Goal: Task Accomplishment & Management: Manage account settings

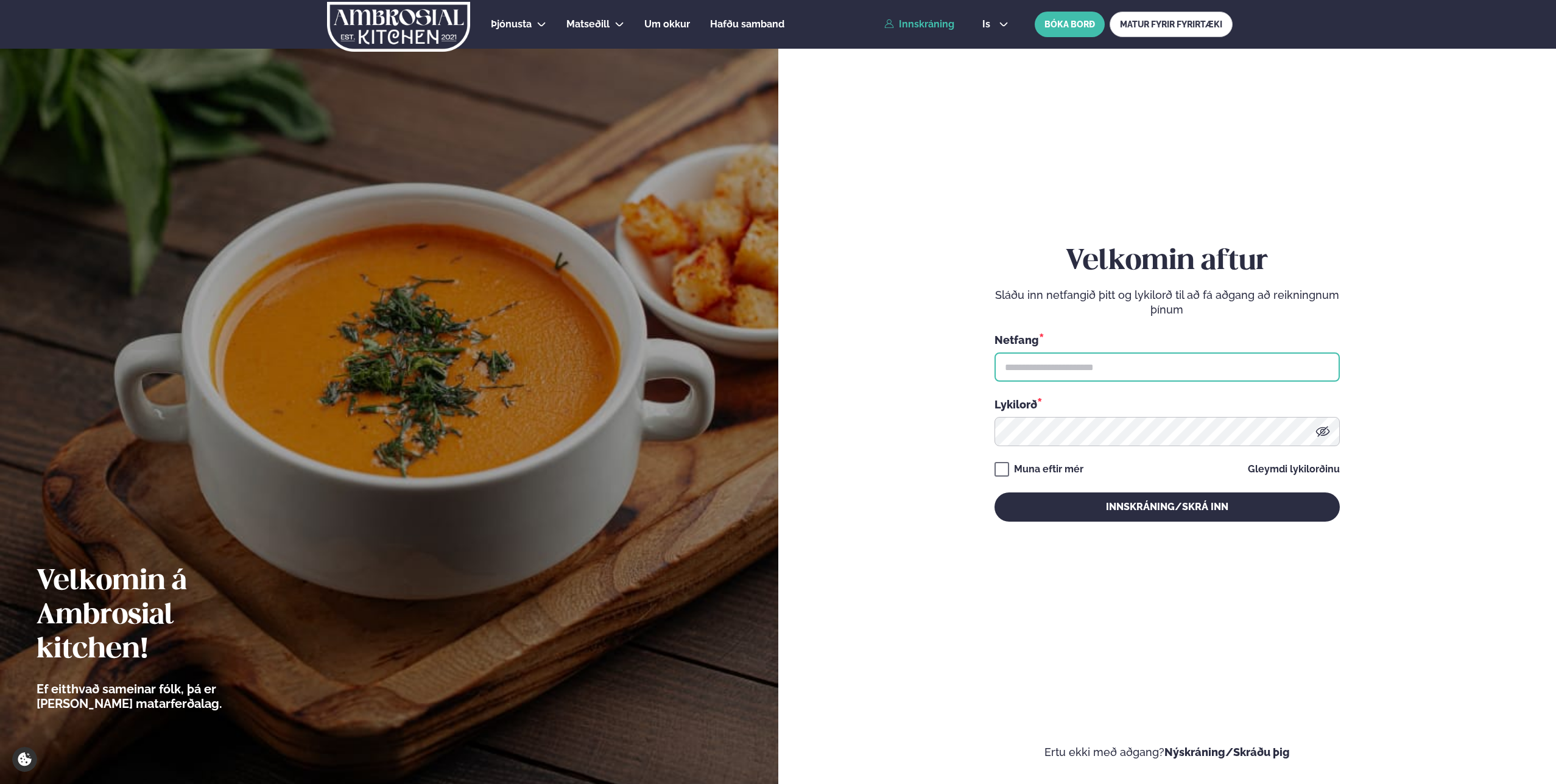
click at [1130, 374] on input "text" at bounding box center [1167, 367] width 345 height 29
type input "**********"
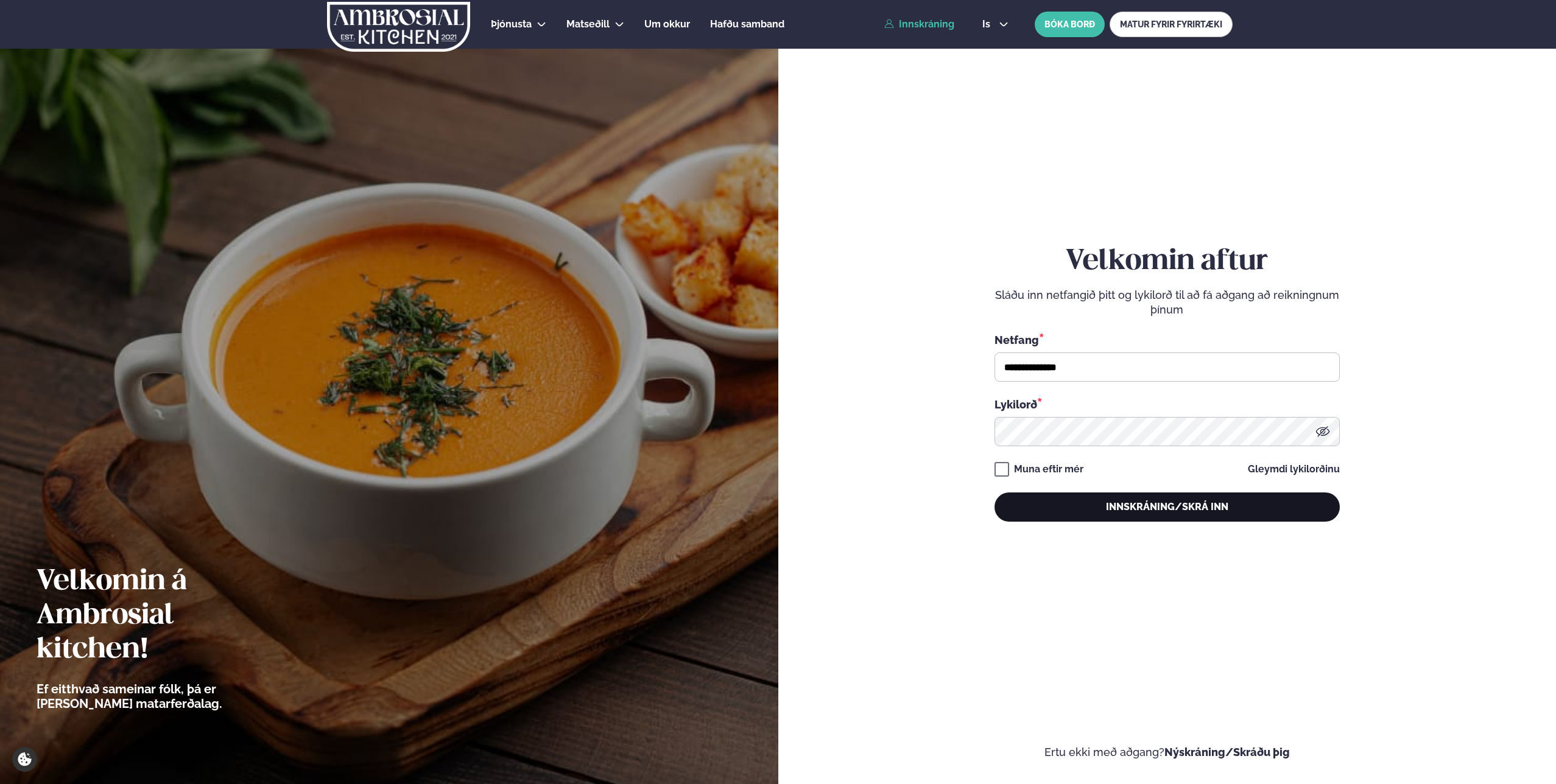
click at [1155, 509] on button "Innskráning/Skrá inn" at bounding box center [1167, 507] width 345 height 29
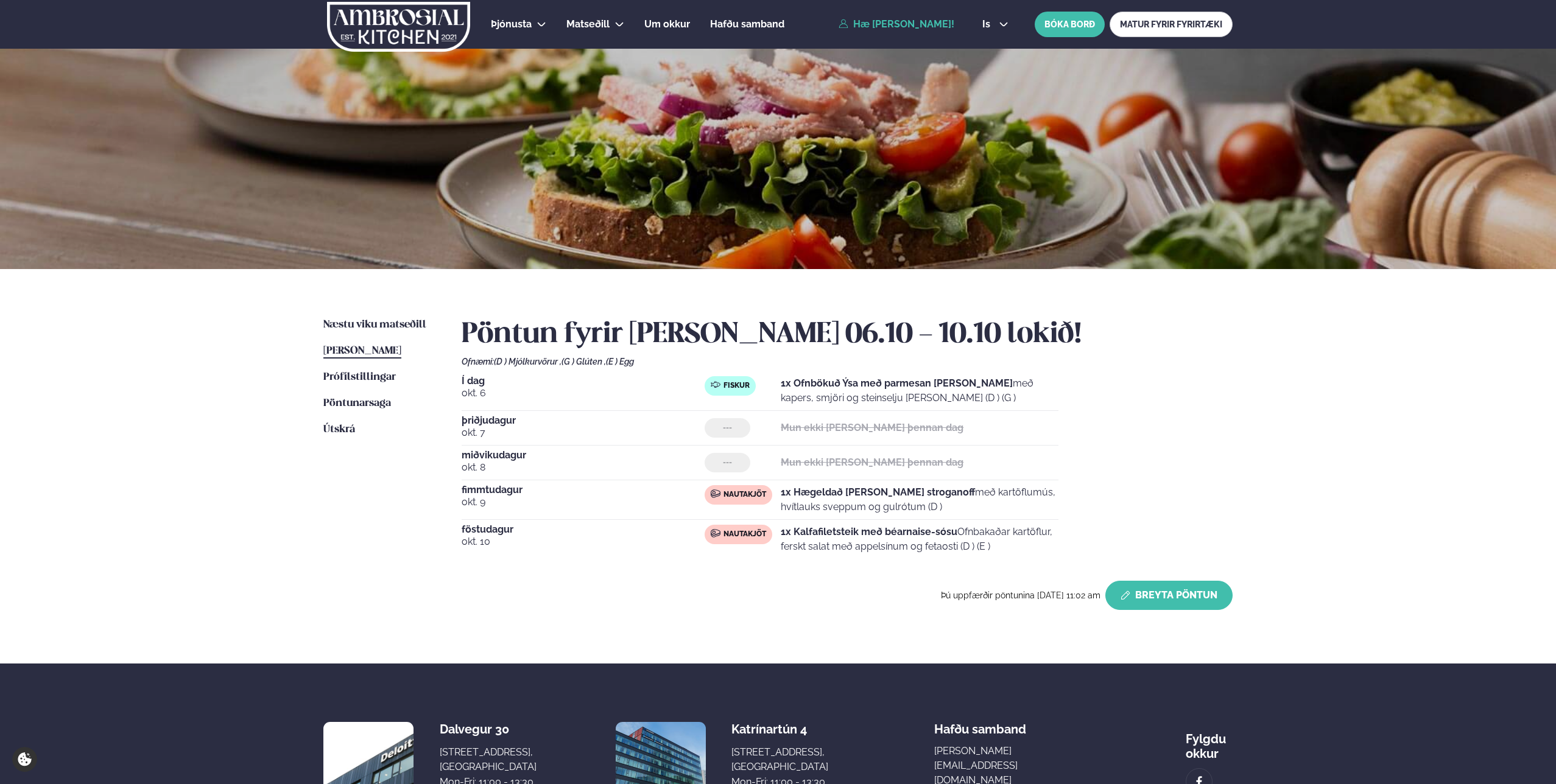
click at [1169, 607] on button "Breyta Pöntun" at bounding box center [1168, 595] width 127 height 29
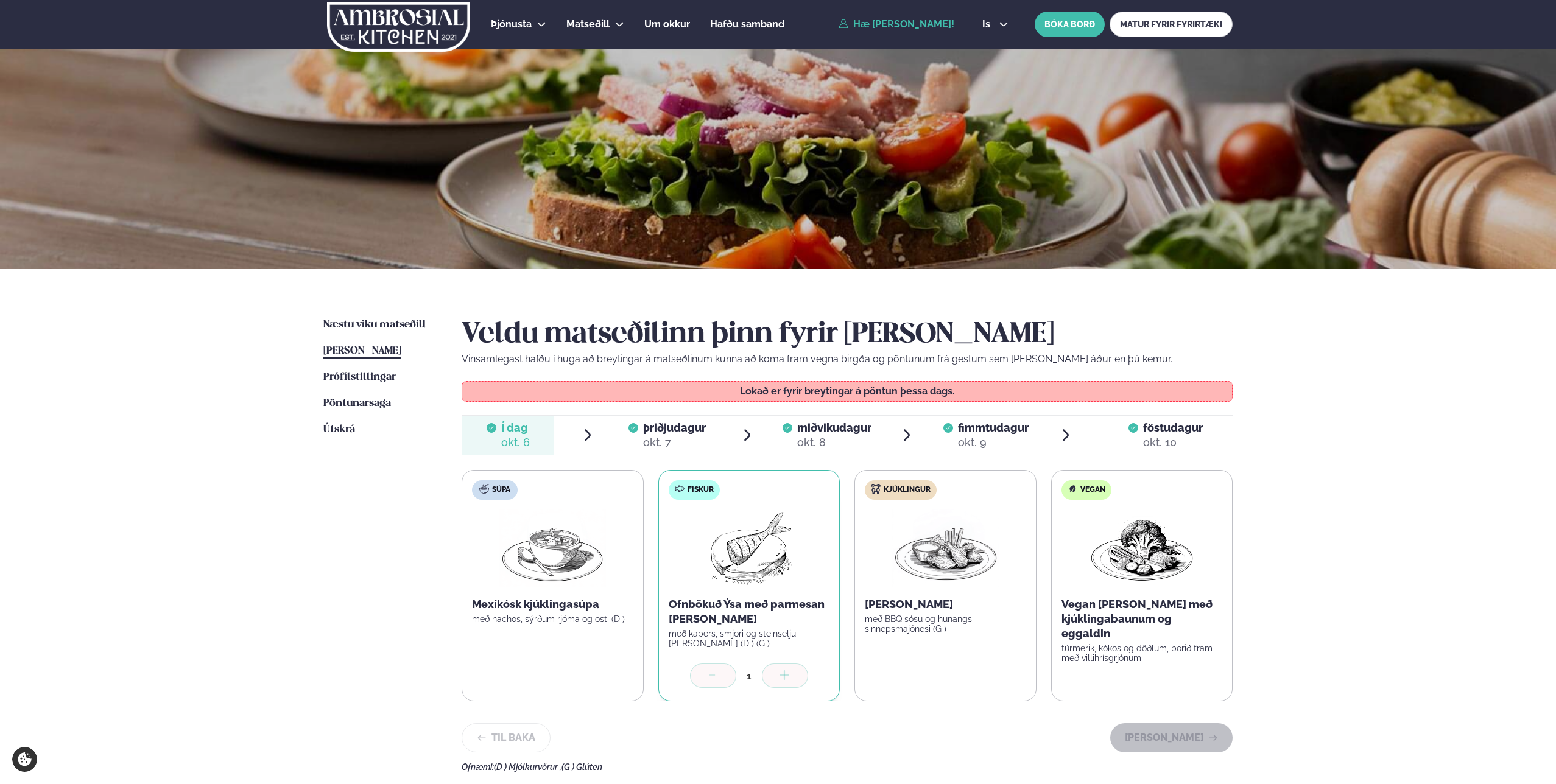
click at [1165, 430] on span "föstudagur" at bounding box center [1172, 427] width 60 height 12
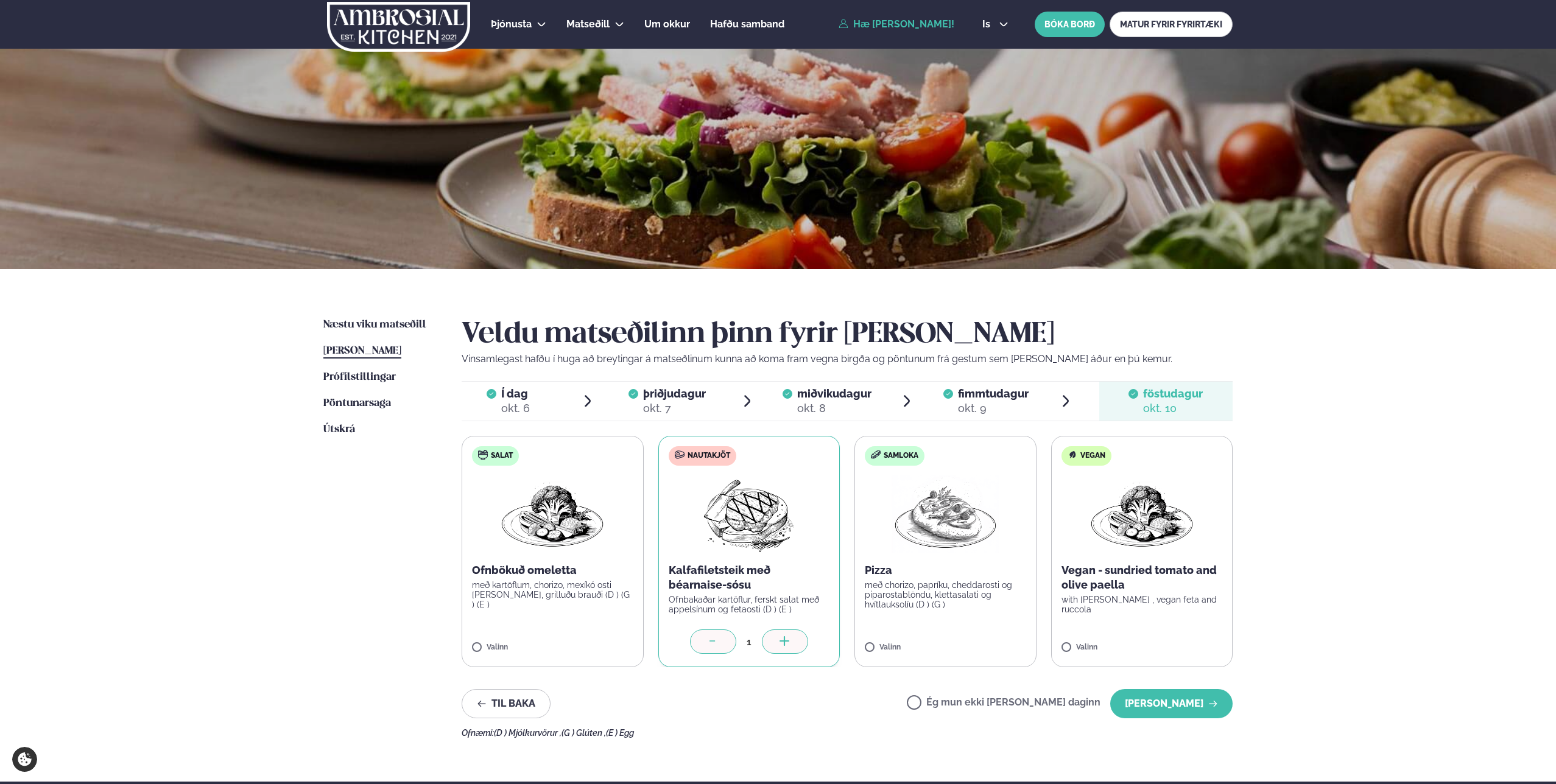
click at [987, 703] on label "Ég mun ekki [PERSON_NAME] daginn" at bounding box center [1004, 704] width 194 height 12
click at [1160, 701] on button "[PERSON_NAME]" at bounding box center [1171, 703] width 123 height 29
